Goal: Task Accomplishment & Management: Manage account settings

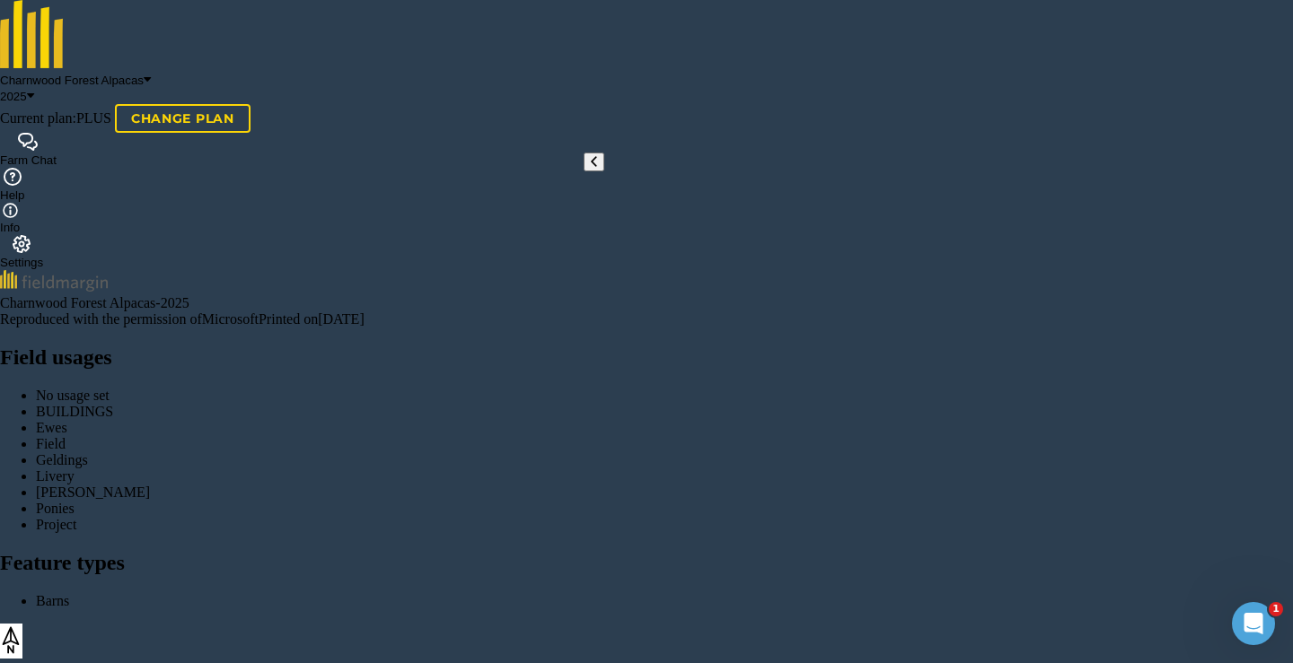
scroll to position [40, 0]
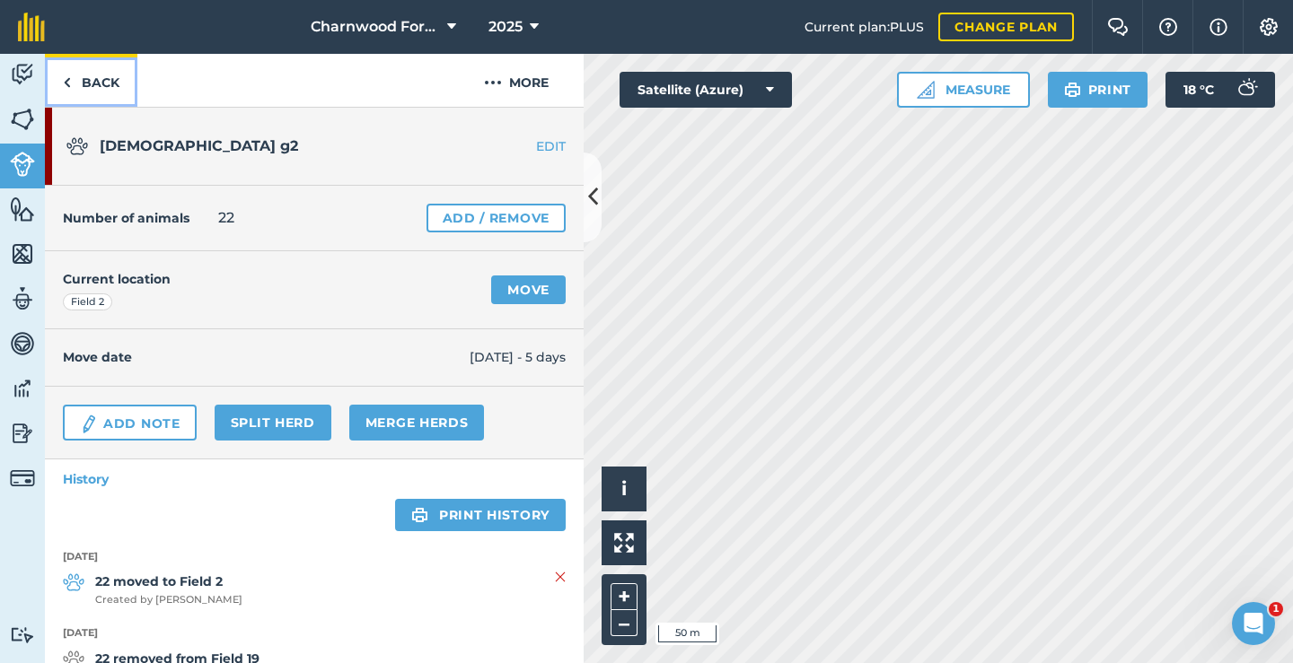
click at [110, 99] on link "Back" at bounding box center [91, 80] width 92 height 53
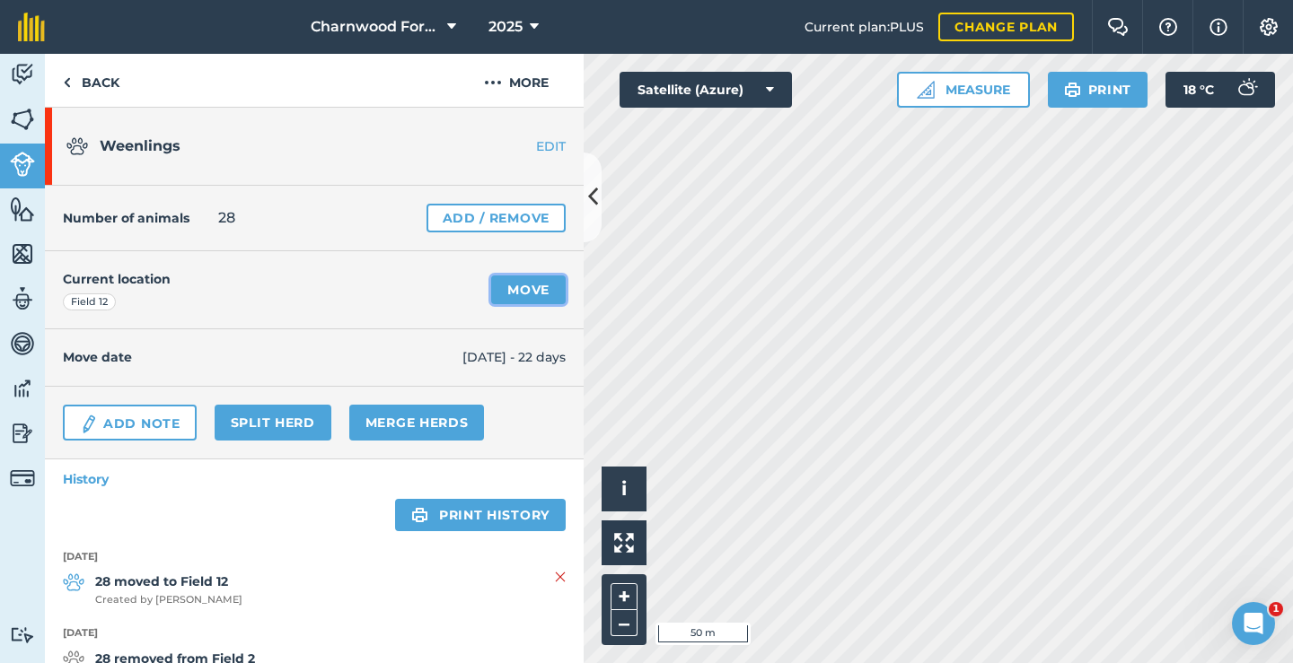
click at [526, 291] on link "Move" at bounding box center [528, 290] width 75 height 29
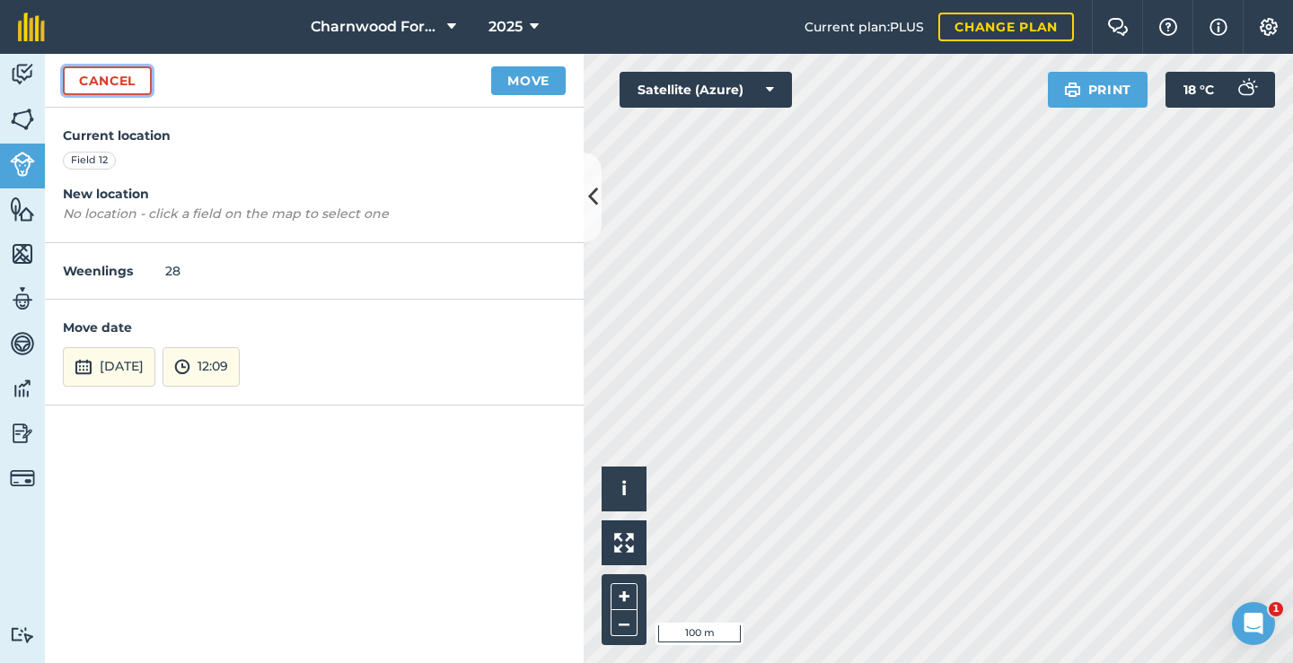
click at [119, 83] on link "Cancel" at bounding box center [107, 80] width 89 height 29
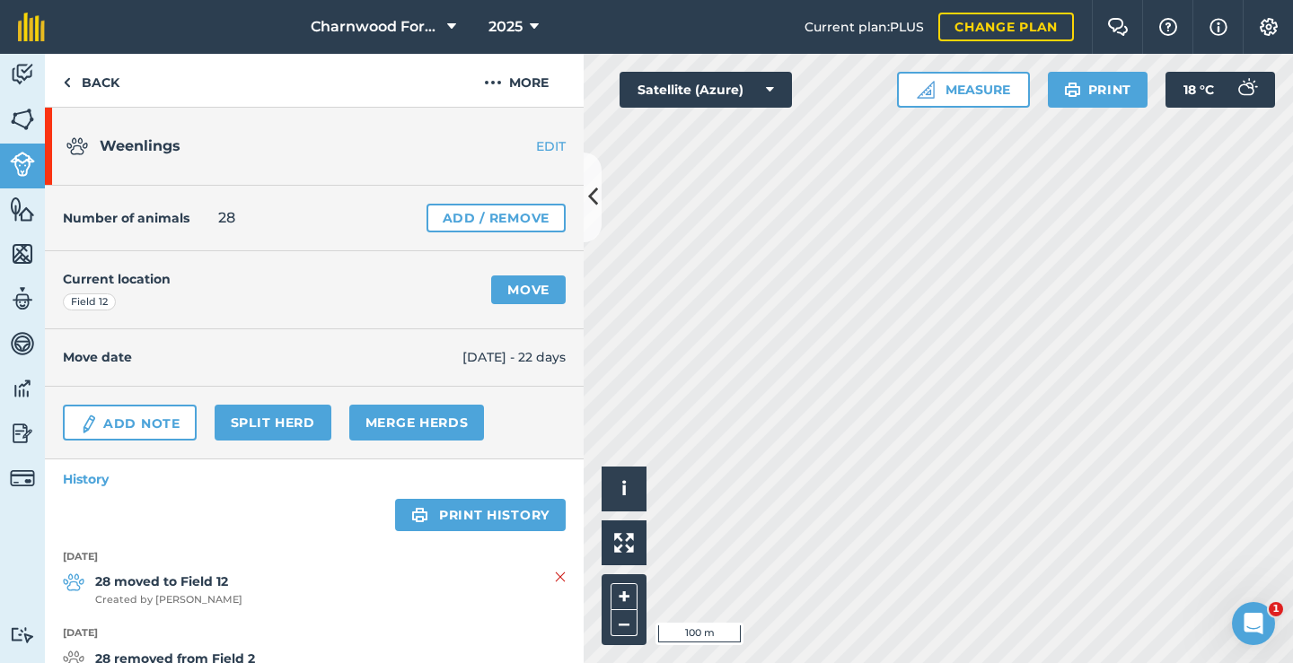
click at [525, 146] on link "EDIT" at bounding box center [526, 146] width 113 height 18
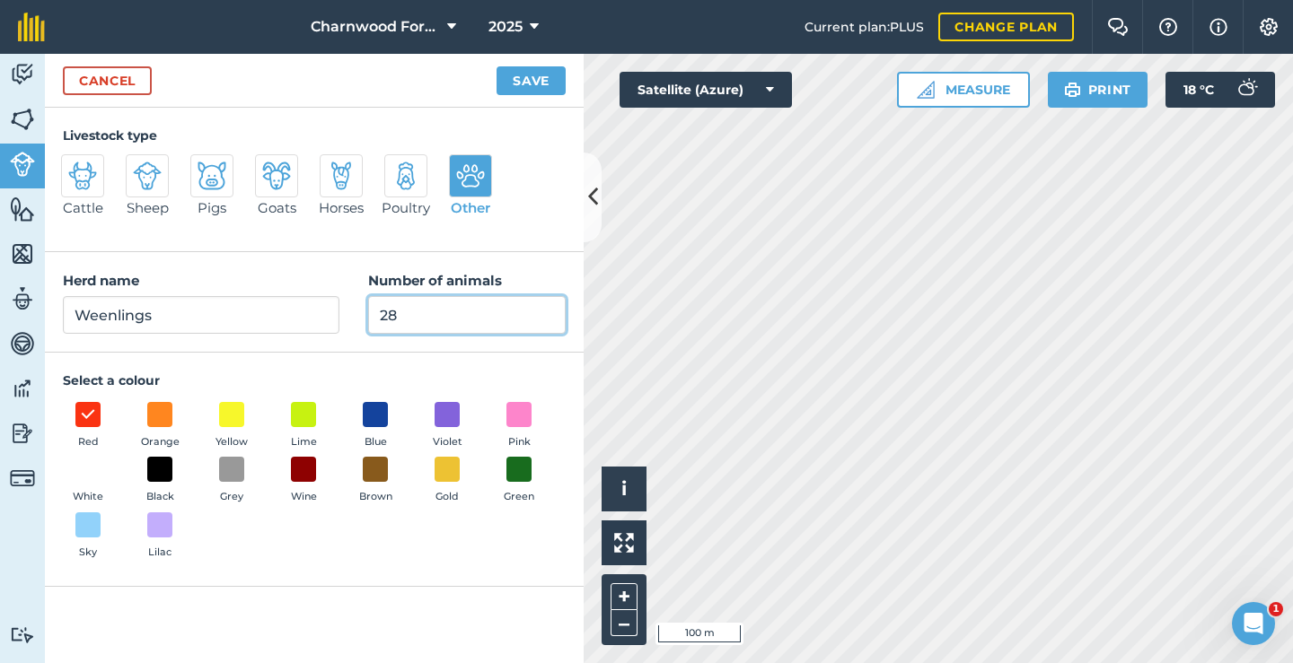
drag, startPoint x: 452, startPoint y: 328, endPoint x: 283, endPoint y: 336, distance: 169.0
click at [257, 327] on div "Herd name Weenlings Number of animals 28" at bounding box center [314, 302] width 539 height 101
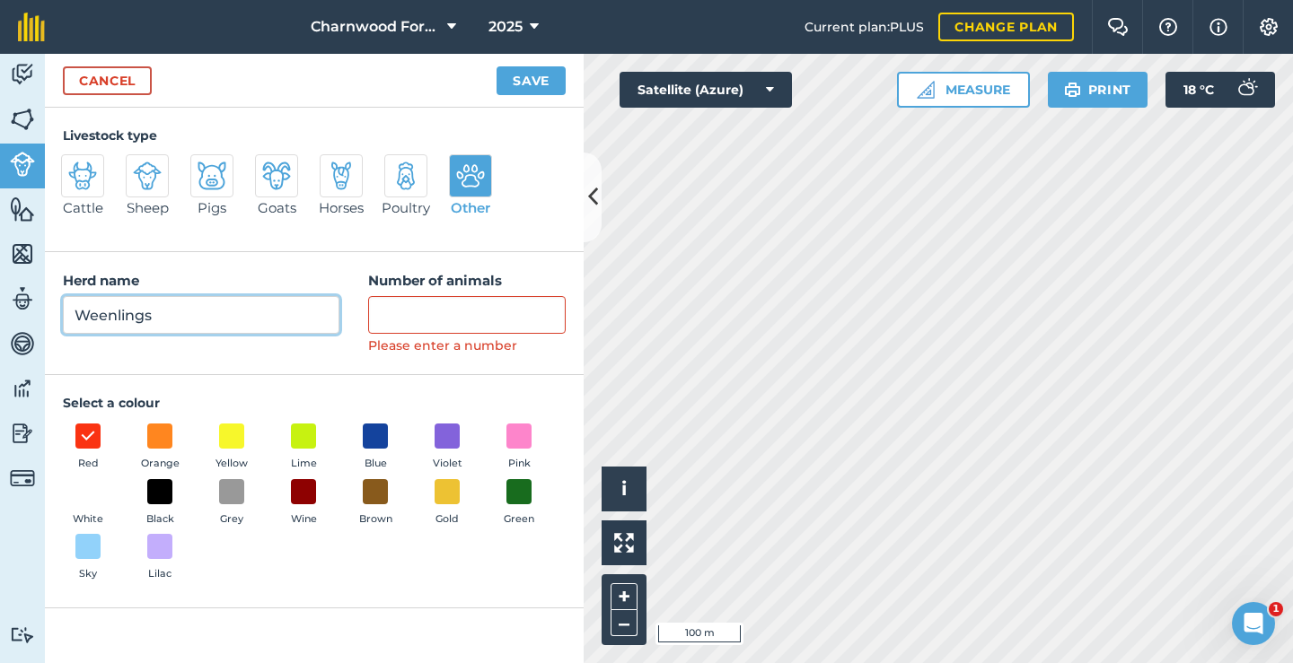
drag, startPoint x: 252, startPoint y: 326, endPoint x: -86, endPoint y: 303, distance: 339.2
click at [0, 303] on html "[GEOGRAPHIC_DATA] Alpacas 2025 Current plan : PLUS Change plan Farm Chat Help I…" at bounding box center [646, 331] width 1293 height 663
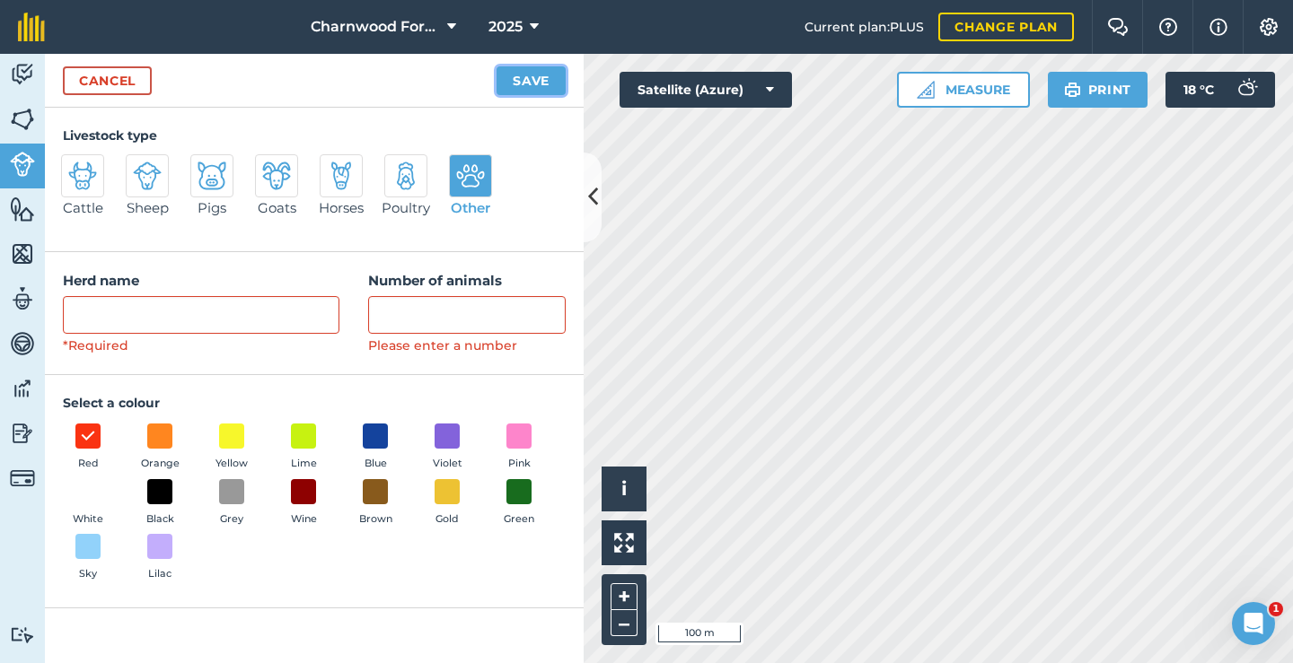
click at [514, 89] on button "Save" at bounding box center [530, 80] width 69 height 29
click at [540, 88] on button "Save" at bounding box center [530, 80] width 69 height 29
click at [22, 120] on img at bounding box center [22, 119] width 25 height 27
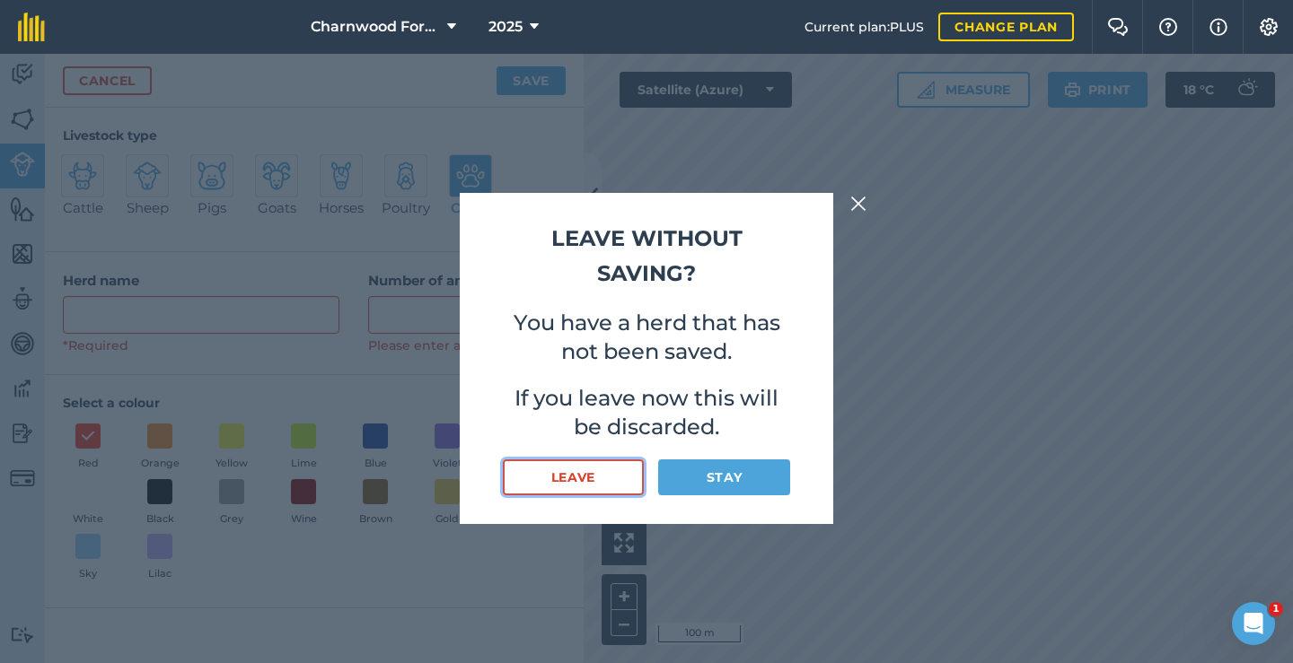
click at [599, 480] on button "Leave" at bounding box center [573, 478] width 141 height 36
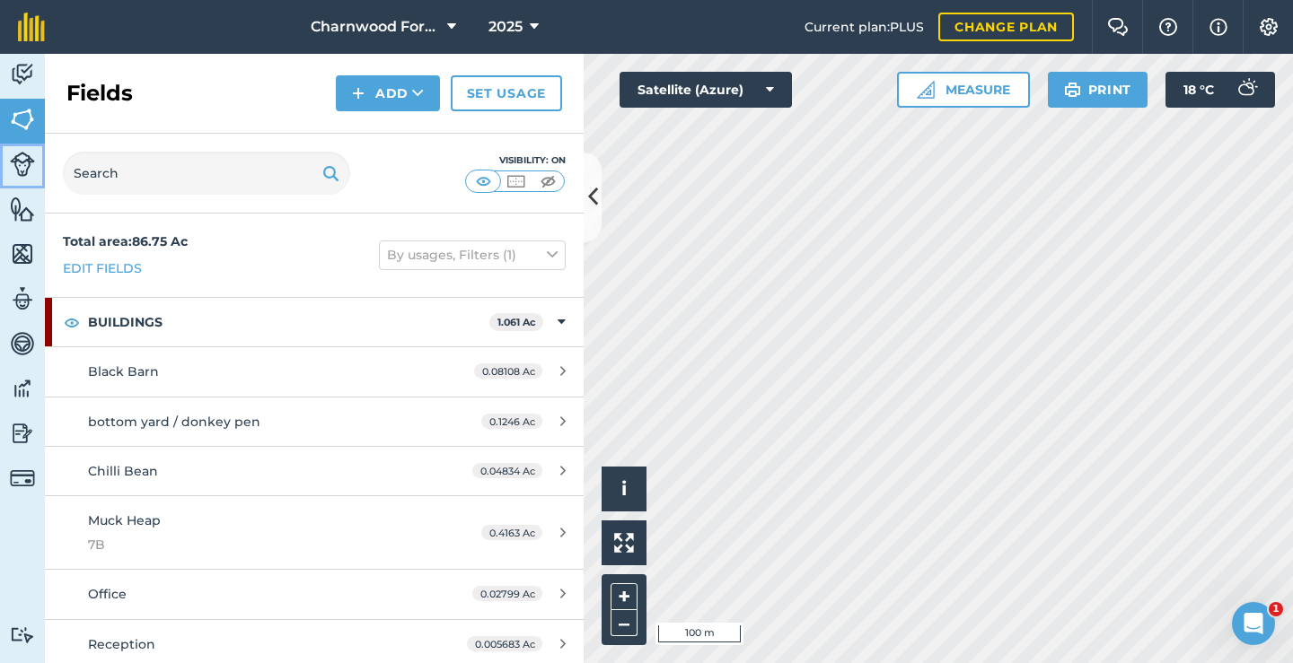
click at [35, 170] on link "Livestock" at bounding box center [22, 166] width 45 height 45
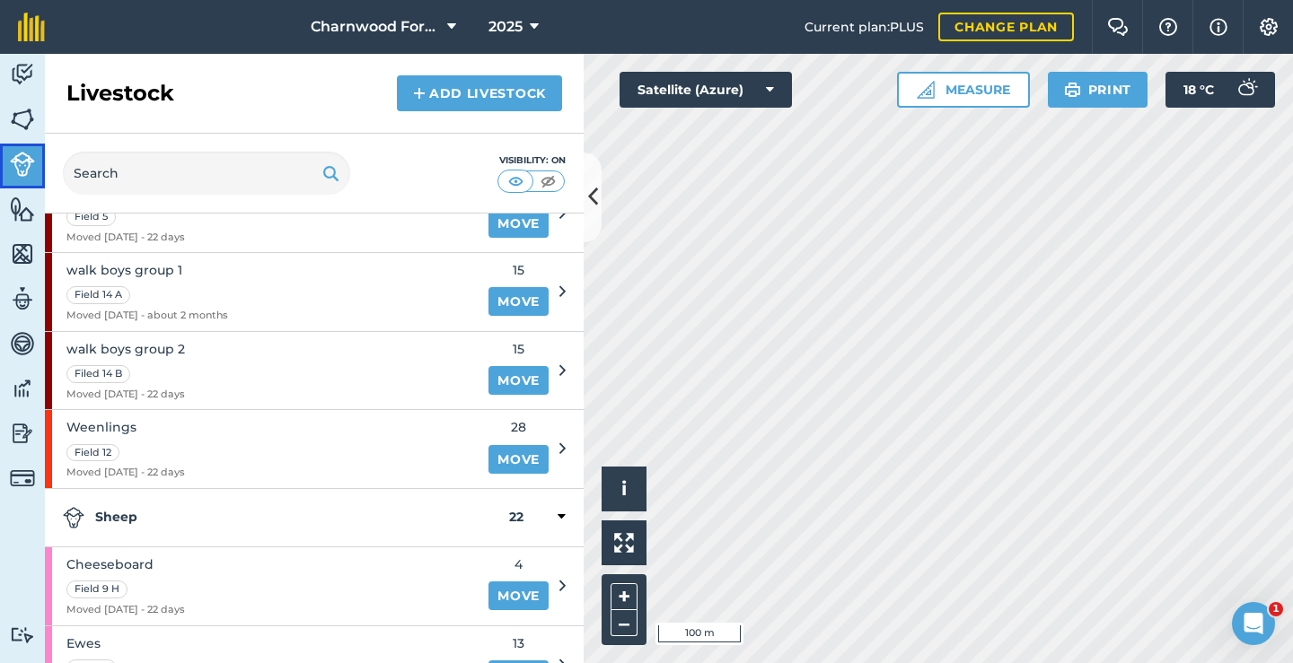
scroll to position [718, 0]
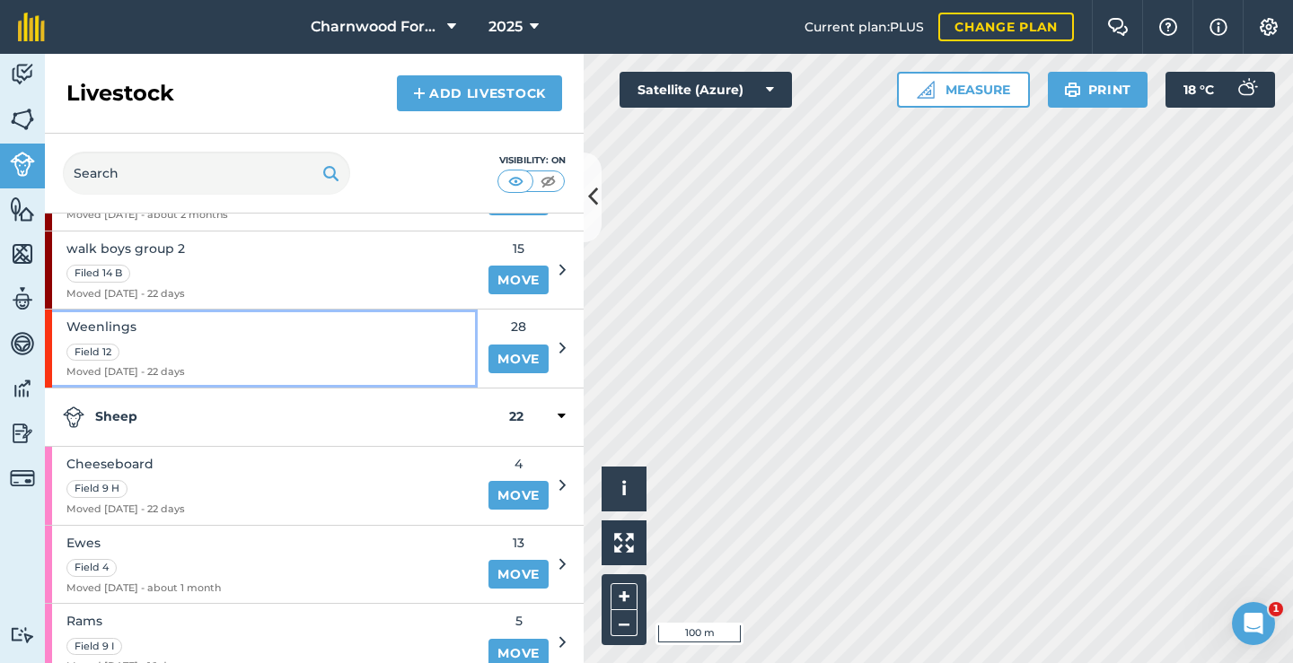
click at [136, 328] on span "Weenlings" at bounding box center [125, 327] width 119 height 20
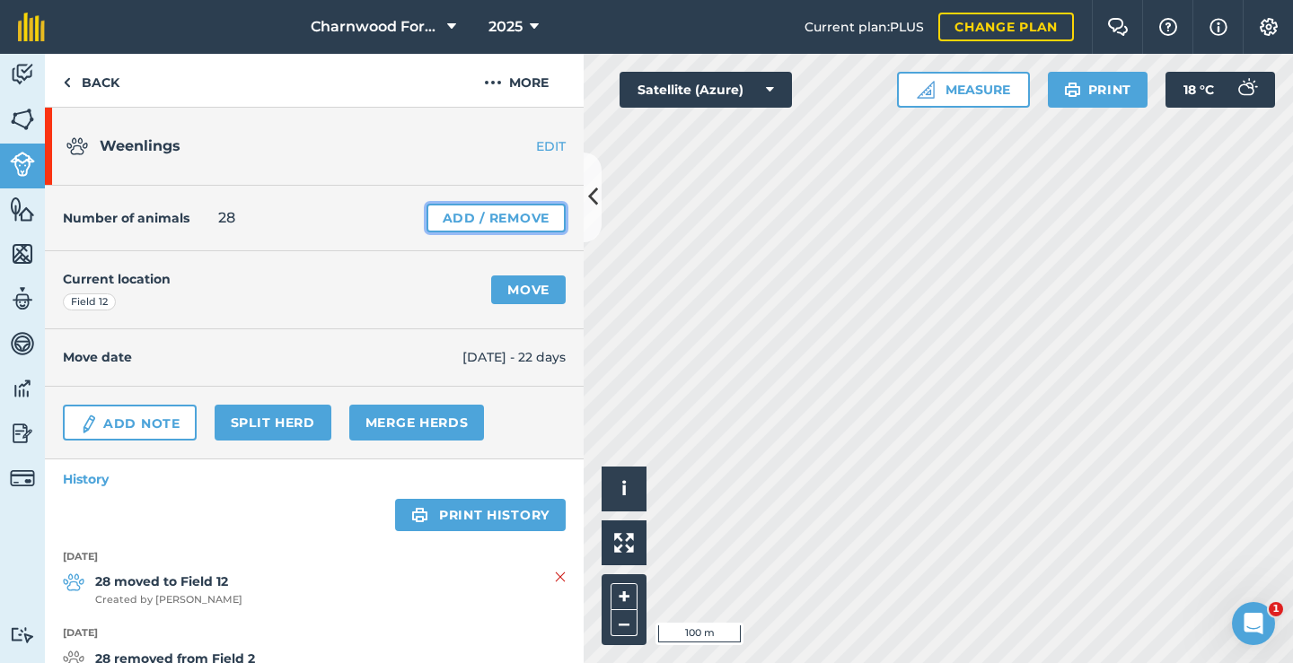
click at [475, 219] on link "Add / Remove" at bounding box center [495, 218] width 139 height 29
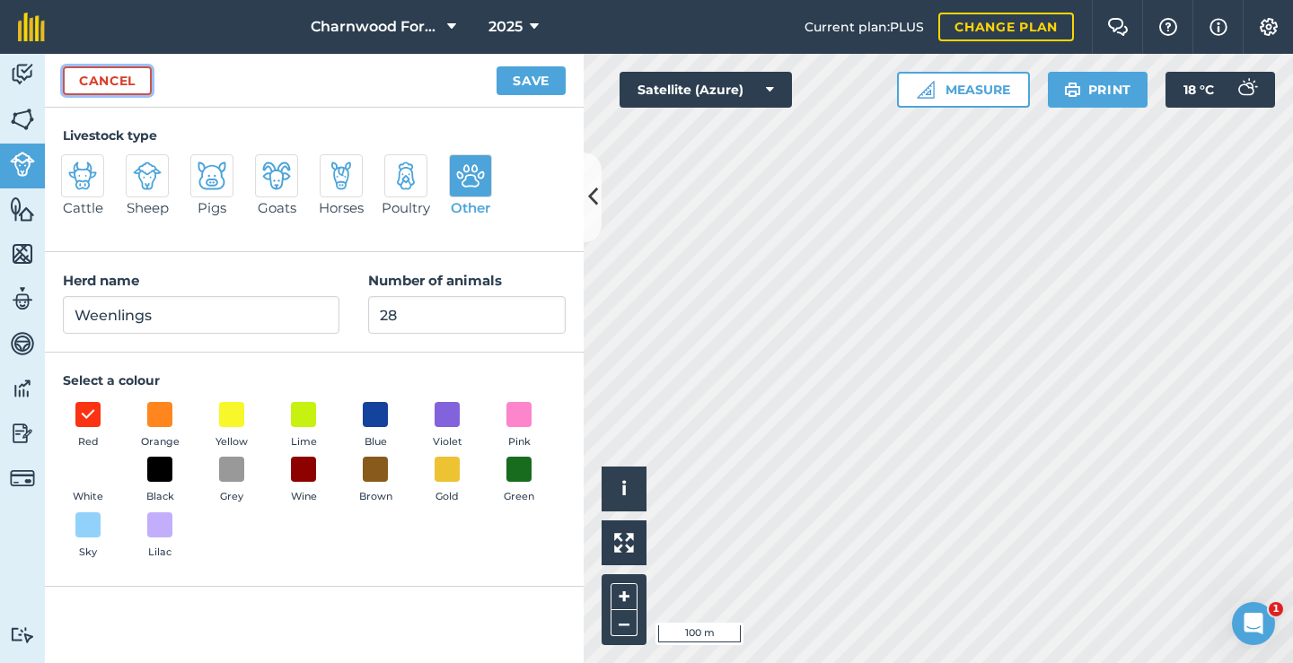
click at [117, 82] on link "Cancel" at bounding box center [107, 80] width 89 height 29
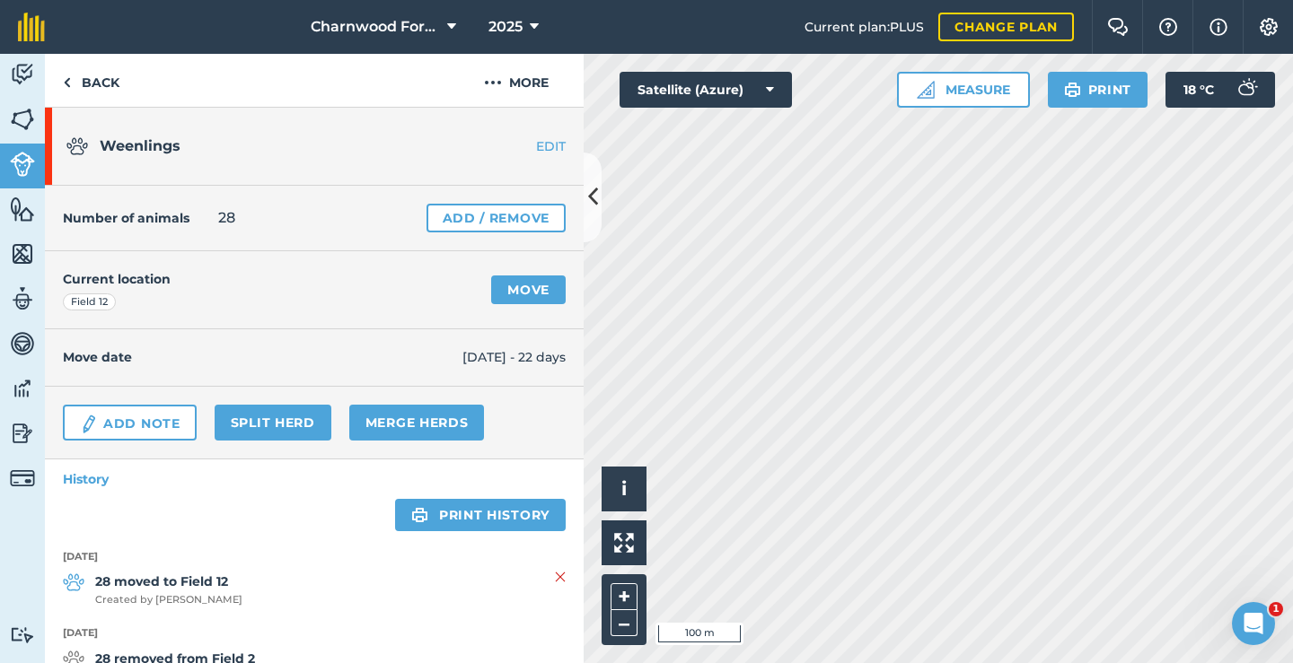
click at [537, 156] on div "Weenlings EDIT" at bounding box center [314, 147] width 539 height 78
click at [538, 156] on div "Weenlings EDIT" at bounding box center [314, 147] width 539 height 78
click at [513, 86] on button "More" at bounding box center [516, 80] width 135 height 53
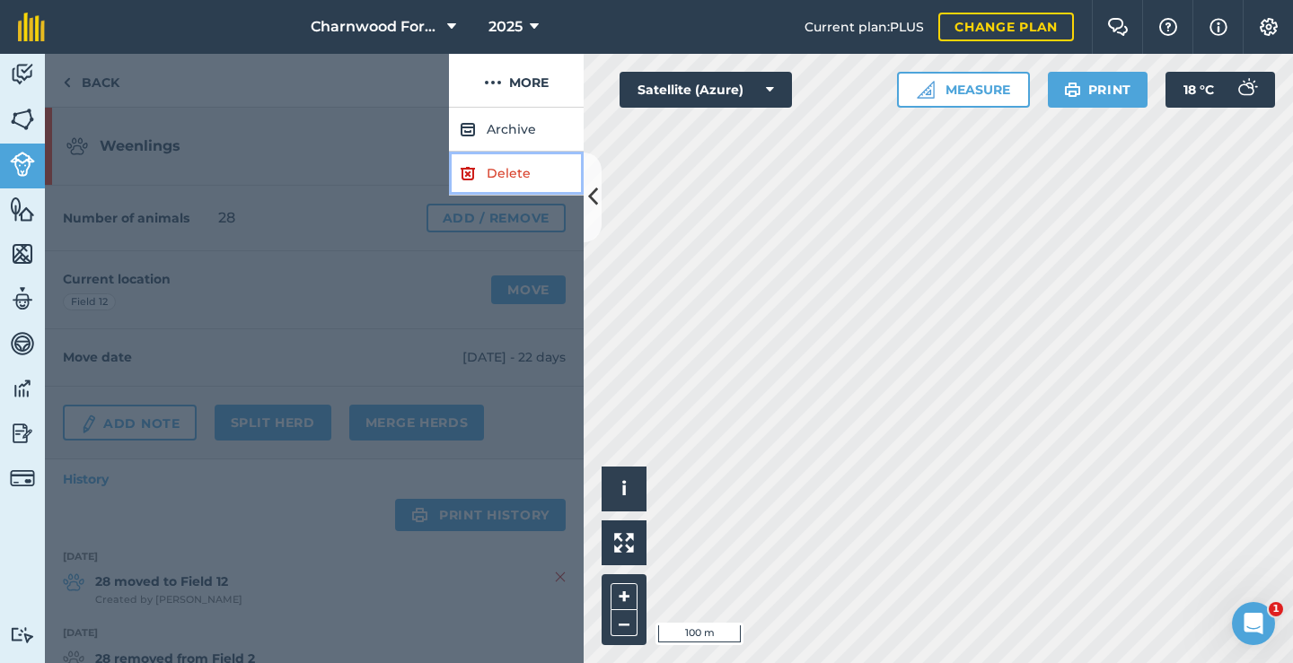
click at [527, 166] on link "Delete" at bounding box center [516, 174] width 135 height 44
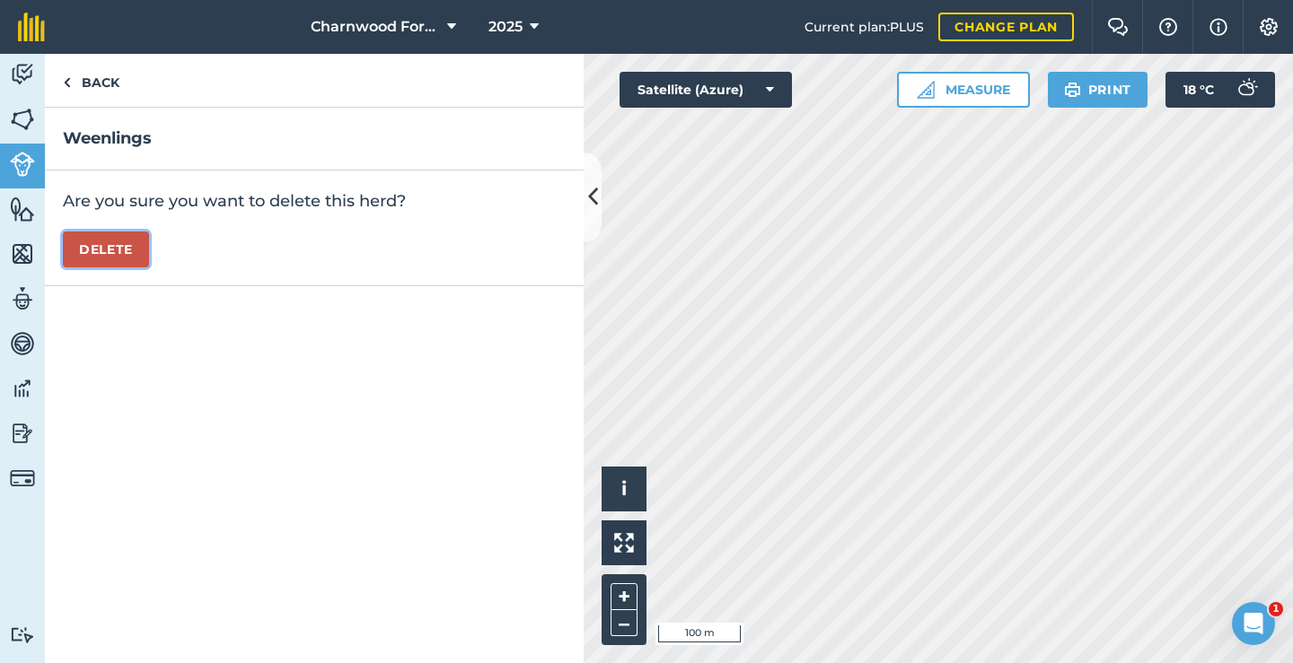
click at [91, 250] on button "Delete" at bounding box center [106, 250] width 86 height 36
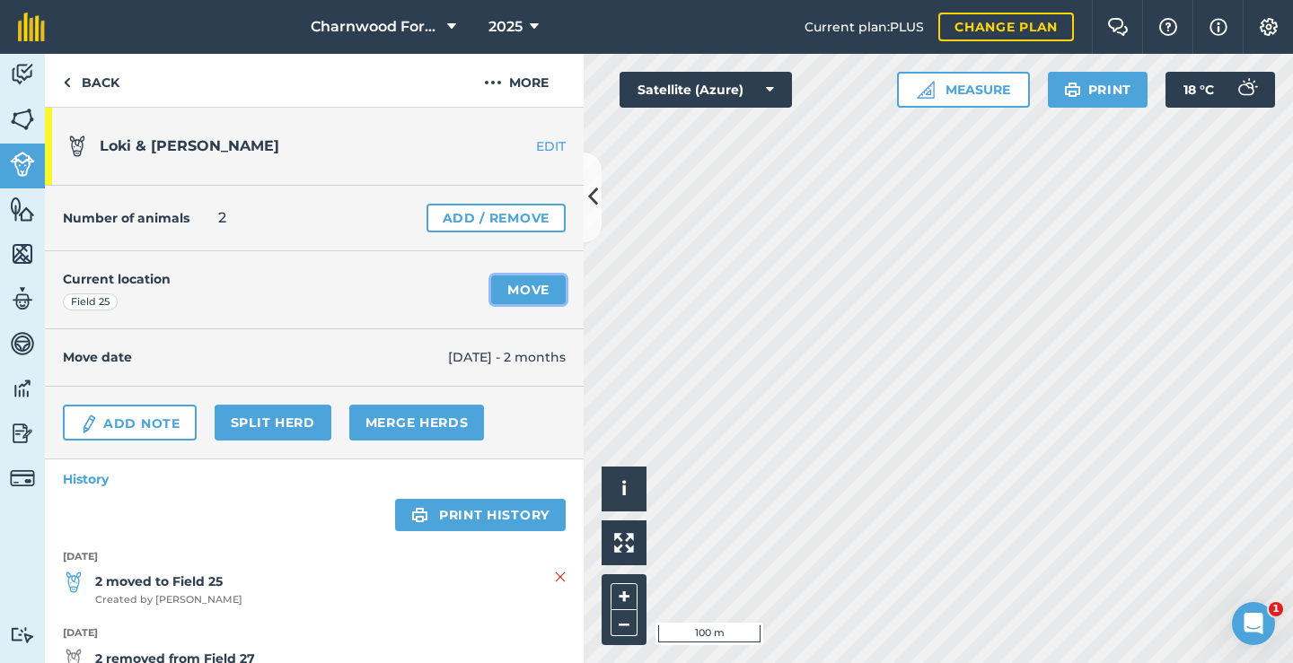
click at [537, 288] on link "Move" at bounding box center [528, 290] width 75 height 29
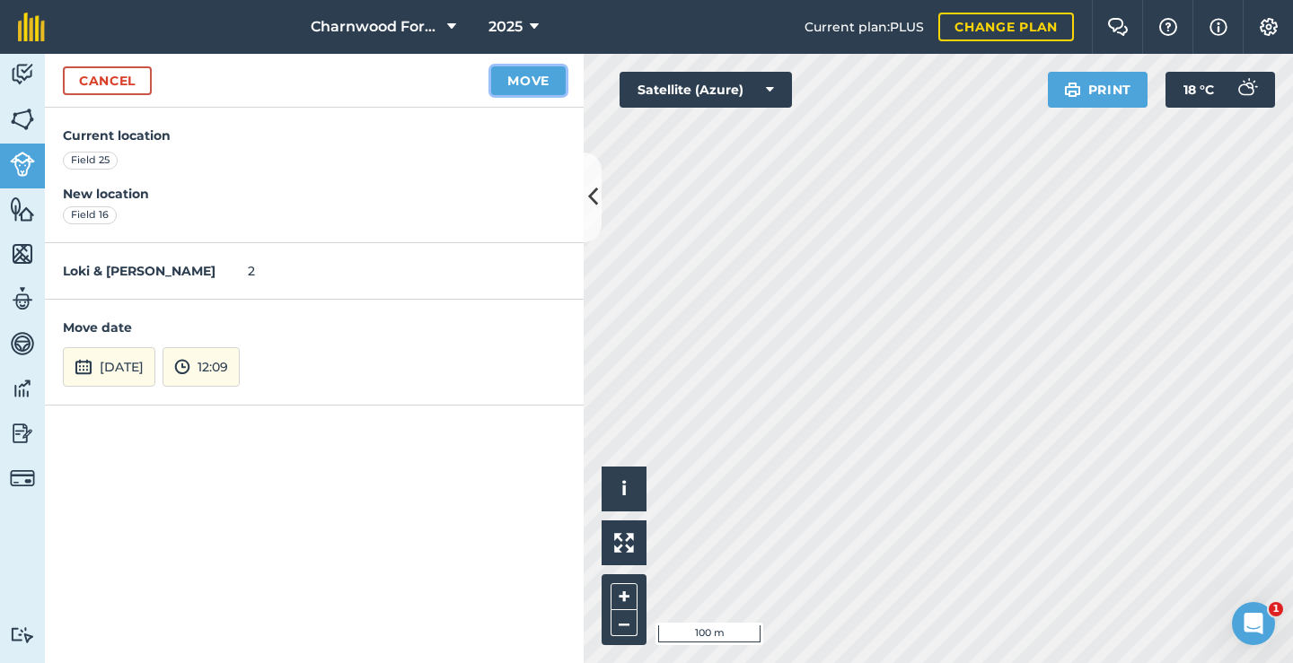
click at [518, 83] on button "Move" at bounding box center [528, 80] width 75 height 29
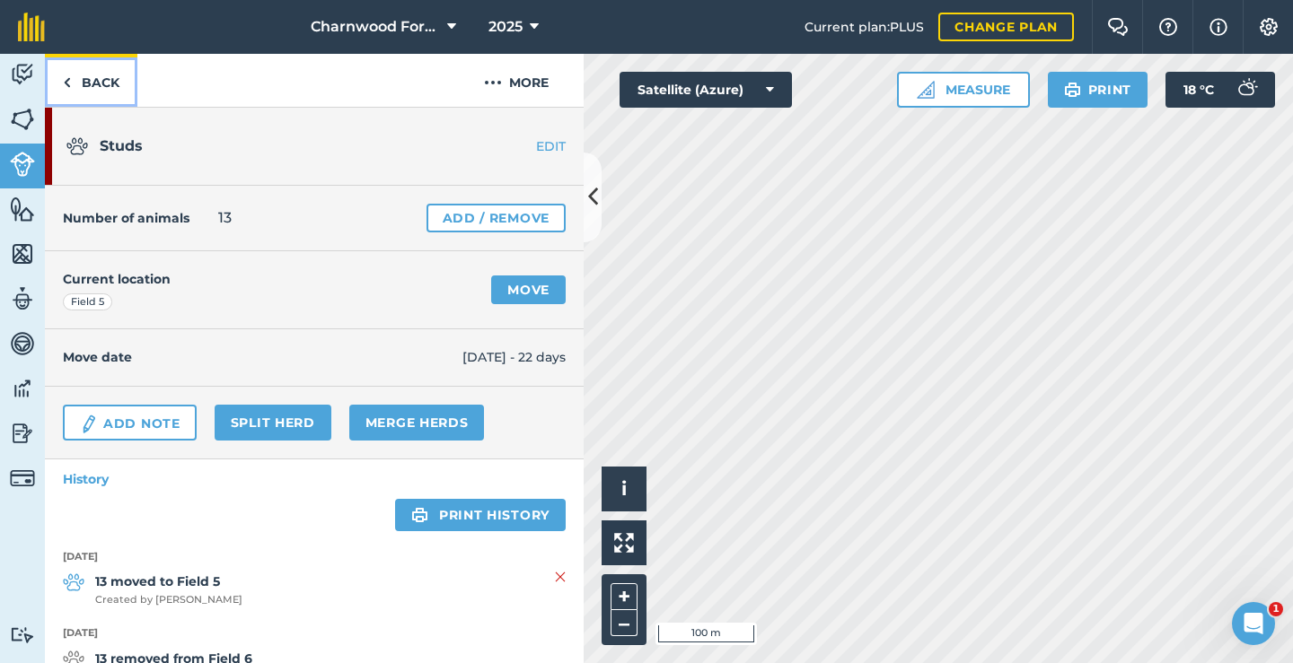
click at [107, 83] on link "Back" at bounding box center [91, 80] width 92 height 53
click at [86, 86] on link "Back" at bounding box center [91, 80] width 92 height 53
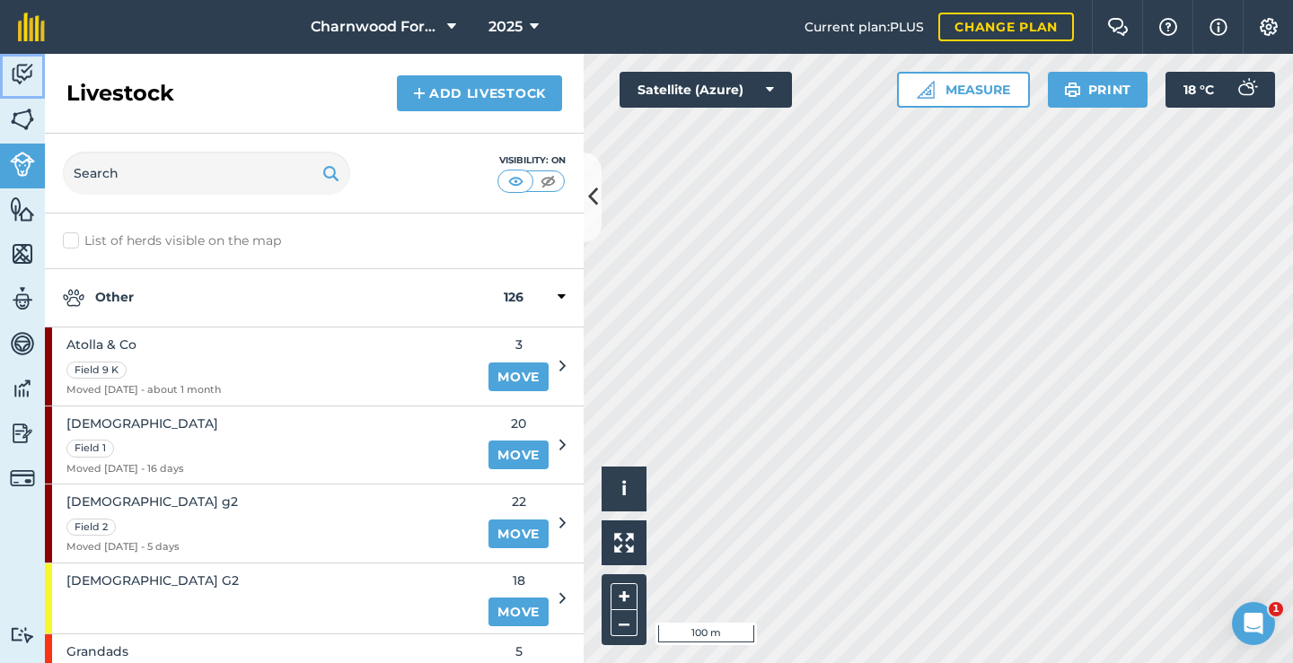
click at [14, 81] on img at bounding box center [22, 74] width 25 height 27
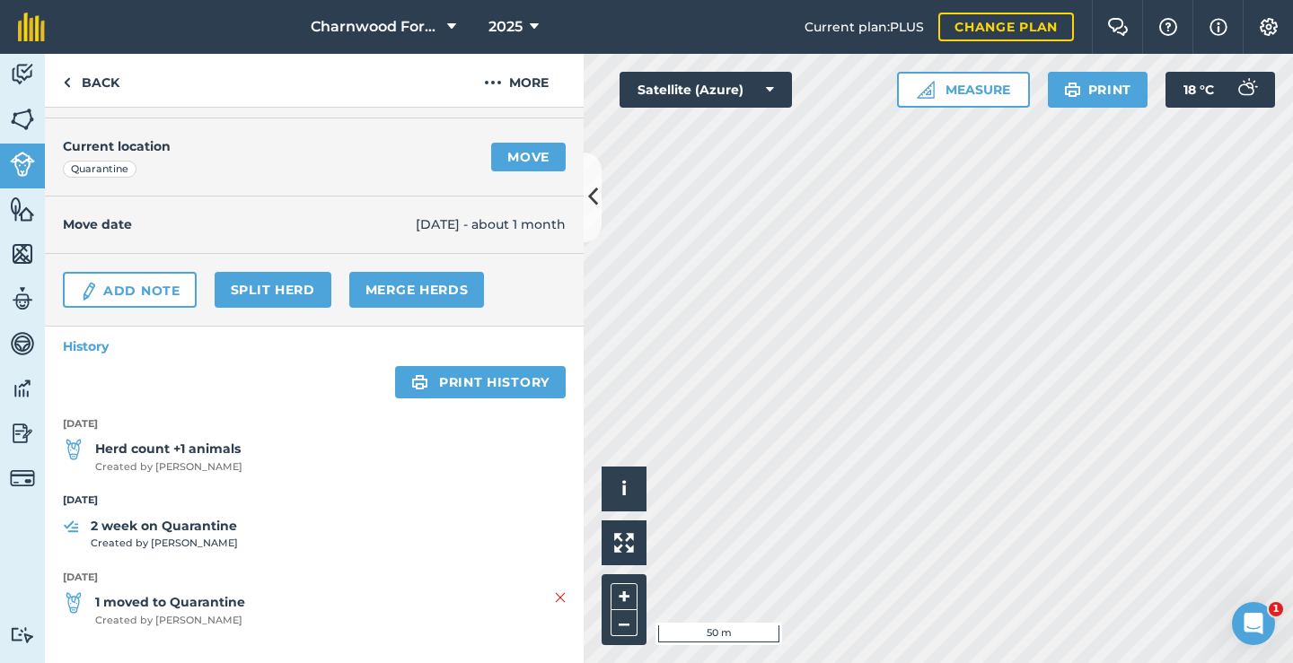
scroll to position [134, 0]
click at [77, 88] on link "Back" at bounding box center [91, 80] width 92 height 53
